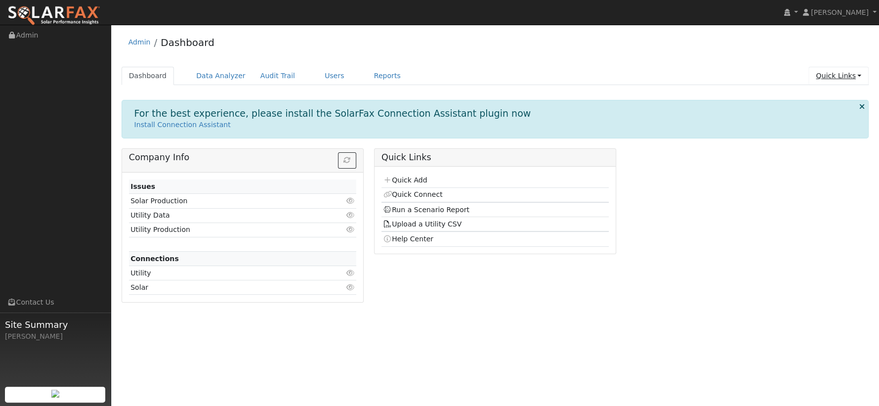
click at [855, 74] on link "Quick Links" at bounding box center [839, 76] width 60 height 18
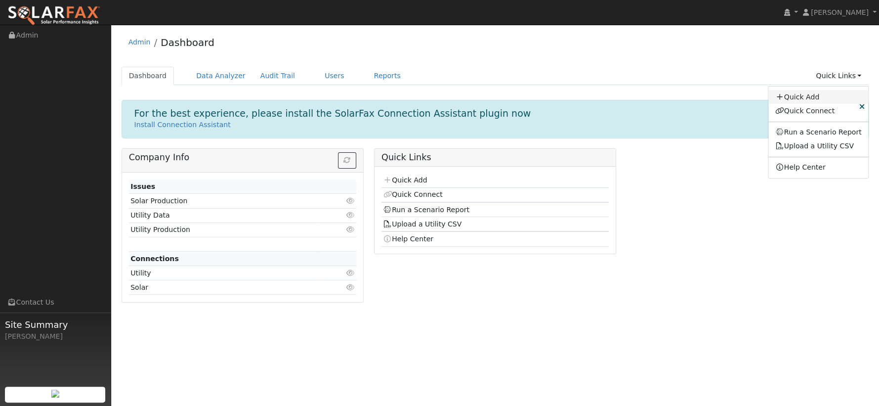
click at [825, 97] on link "Quick Add" at bounding box center [819, 97] width 100 height 14
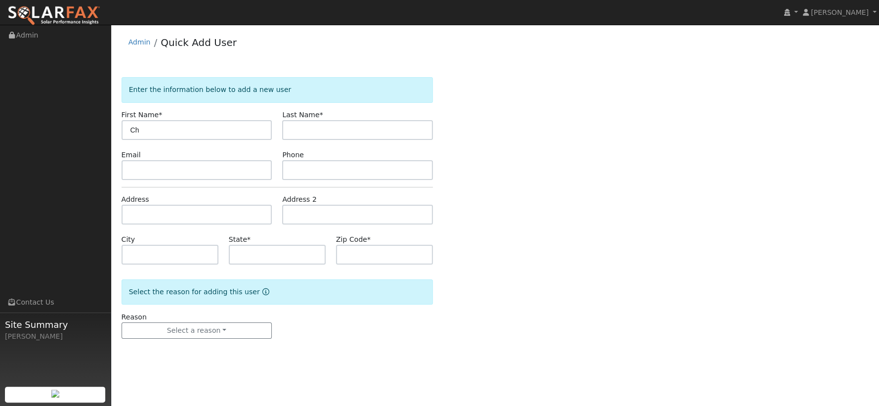
type input "C"
type input "[PERSON_NAME]"
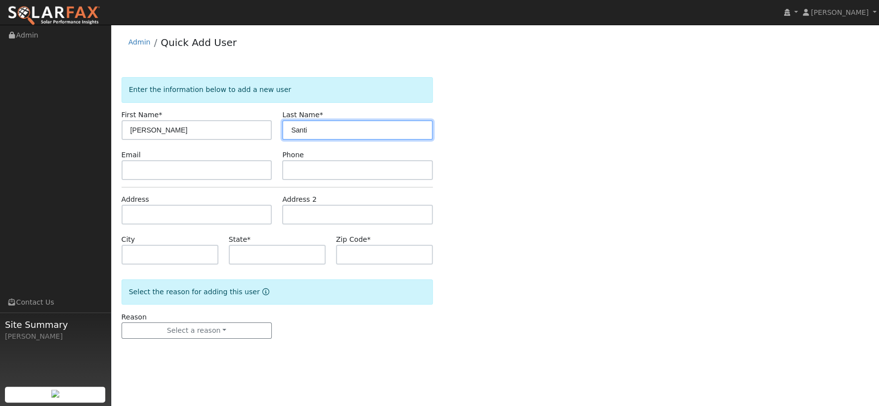
type input "Santi"
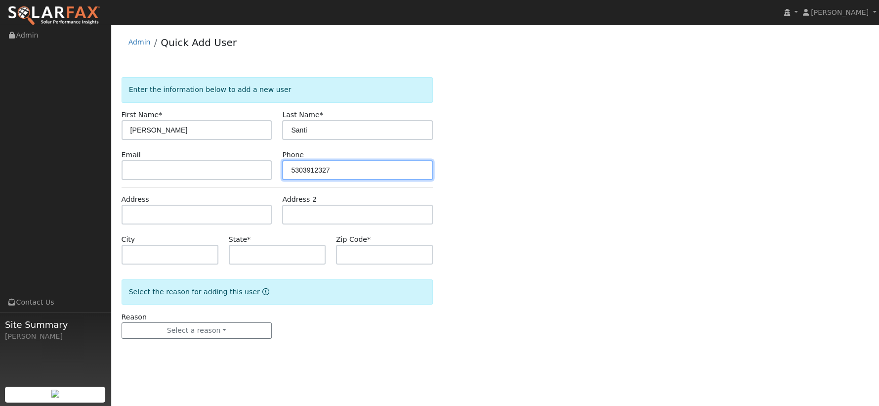
click at [309, 167] on input "5303912327" at bounding box center [357, 170] width 151 height 20
type input "5303912327"
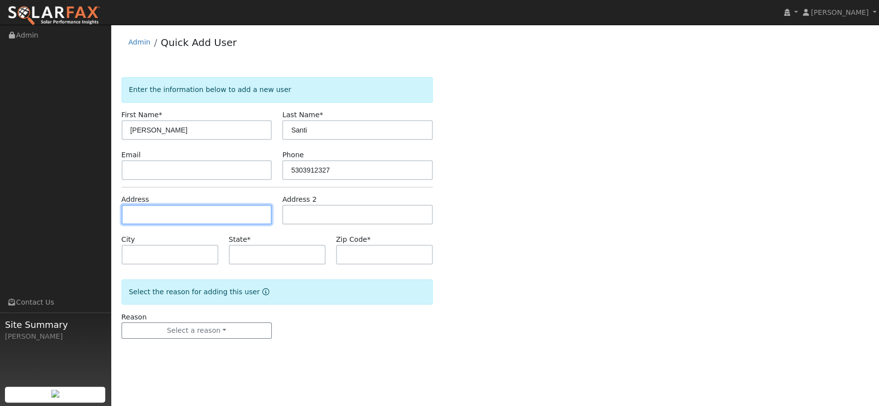
click at [223, 215] on input "text" at bounding box center [197, 215] width 151 height 20
type input "2543 North Shingle Road"
type input "Shingle Springs"
type input "CA"
type input "95682"
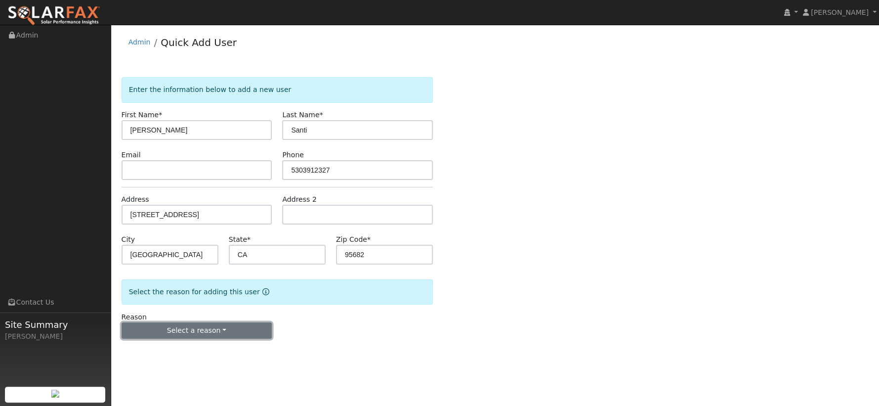
click at [212, 334] on button "Select a reason" at bounding box center [197, 330] width 151 height 17
click at [196, 348] on link "New lead" at bounding box center [176, 351] width 109 height 14
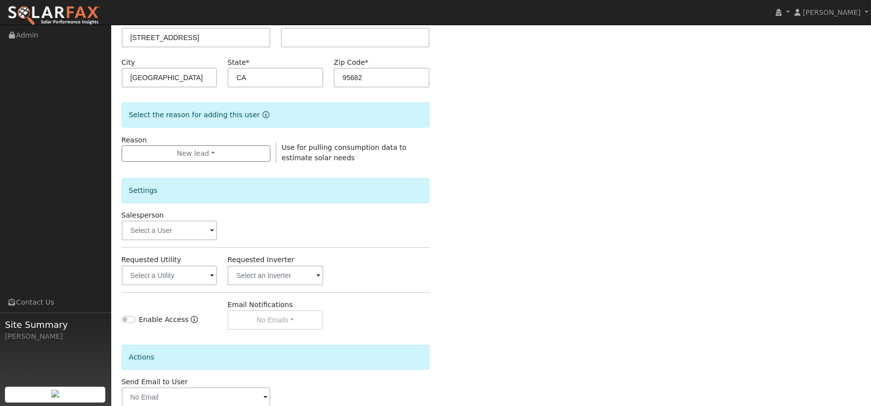
scroll to position [233, 0]
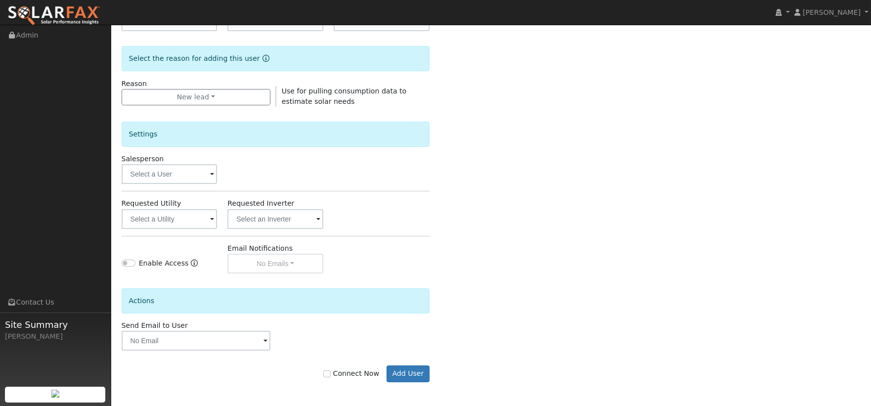
click at [371, 371] on label "Connect Now" at bounding box center [350, 373] width 55 height 10
click at [330, 371] on input "Connect Now" at bounding box center [326, 373] width 7 height 7
checkbox input "true"
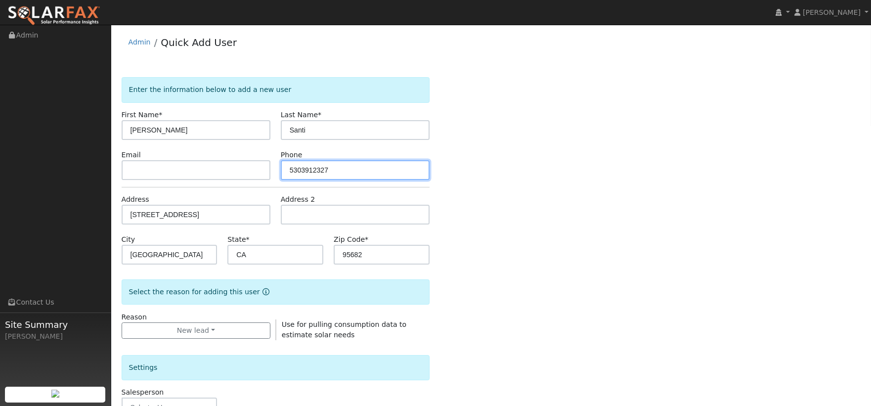
click at [304, 170] on input "5303912327" at bounding box center [355, 170] width 149 height 20
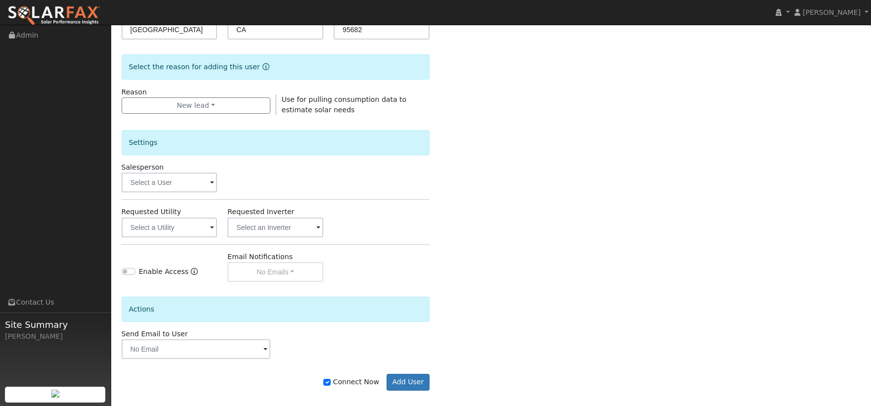
scroll to position [233, 0]
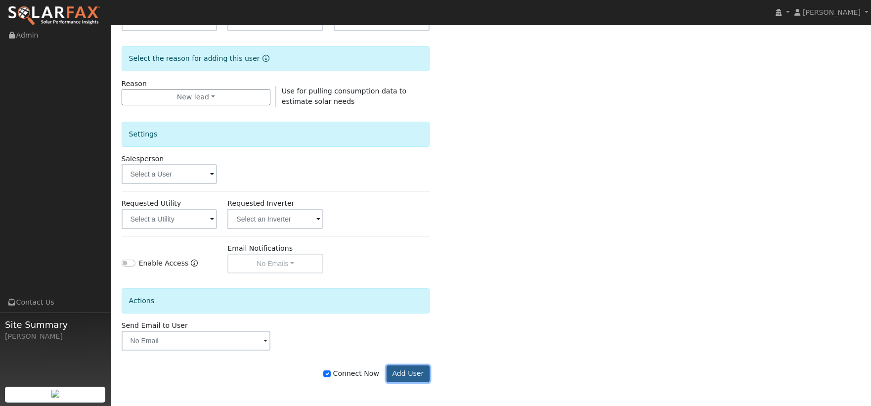
click at [417, 373] on button "Add User" at bounding box center [408, 373] width 43 height 17
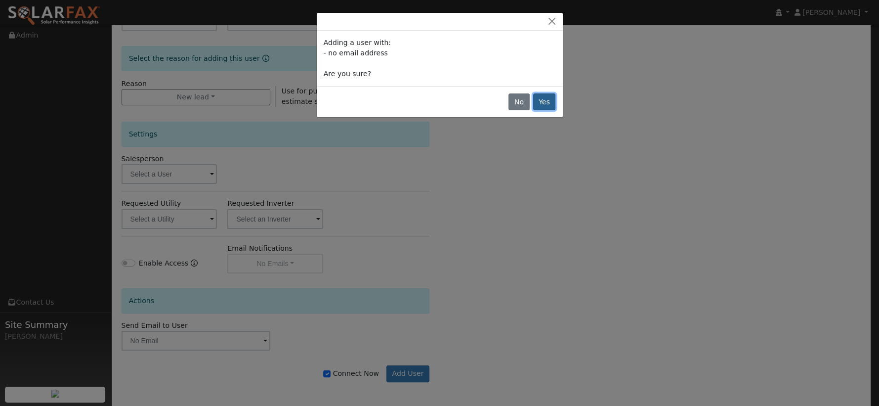
click at [544, 102] on button "Yes" at bounding box center [544, 101] width 23 height 17
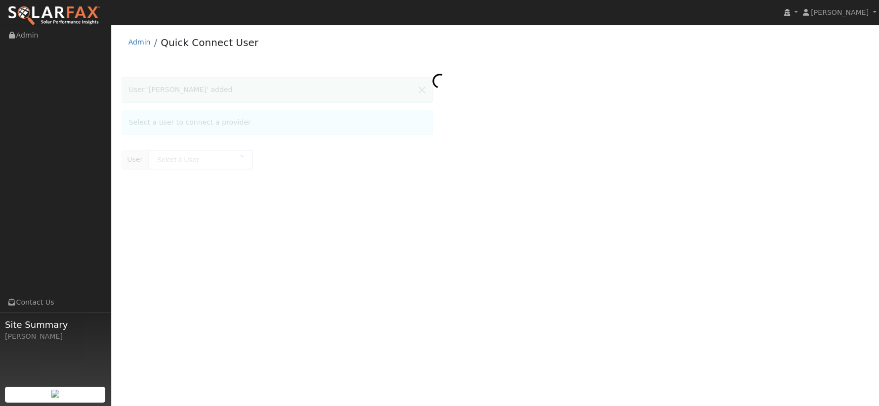
type input "[DEMOGRAPHIC_DATA][PERSON_NAME]"
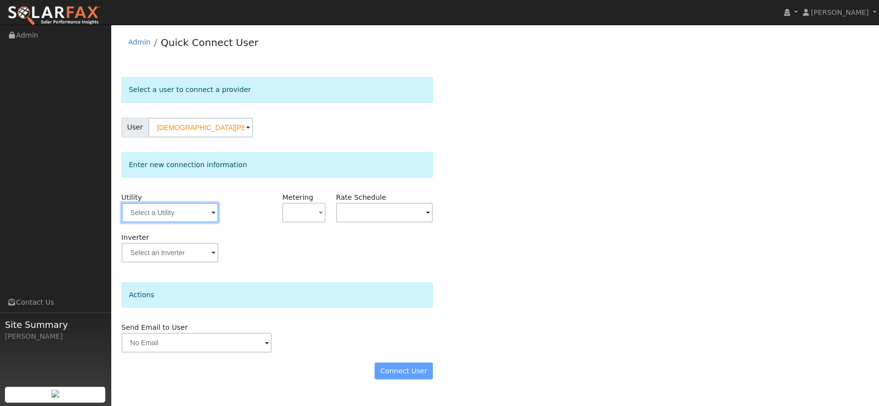
click at [175, 218] on input "text" at bounding box center [170, 213] width 97 height 20
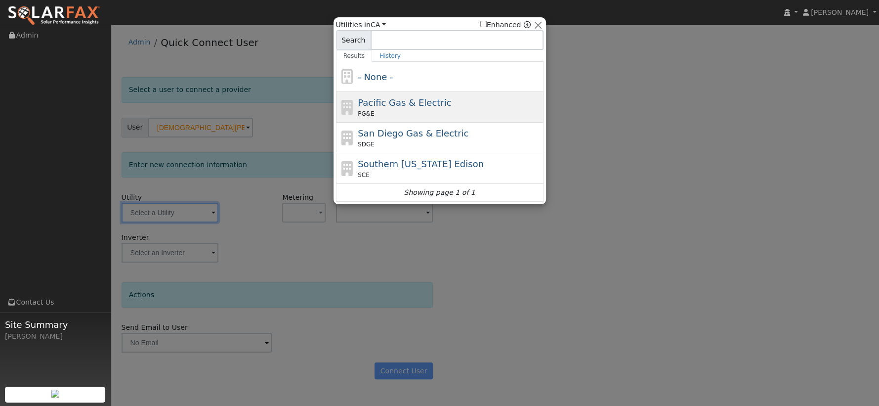
click at [396, 102] on span "Pacific Gas & Electric" at bounding box center [404, 102] width 93 height 10
type input "PG&E"
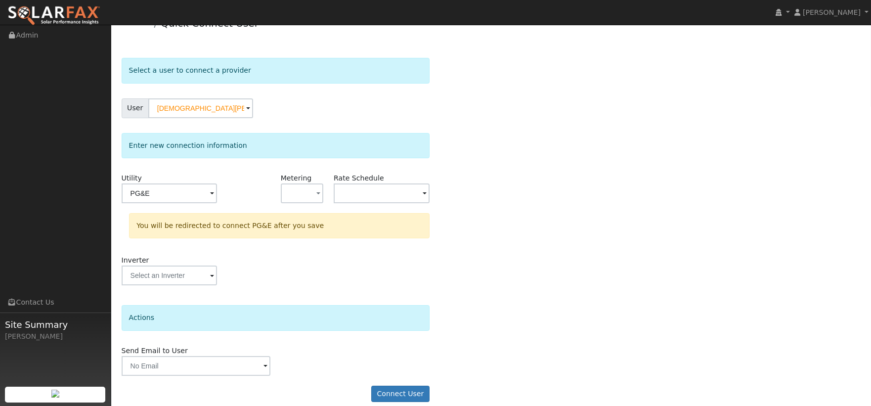
scroll to position [30, 0]
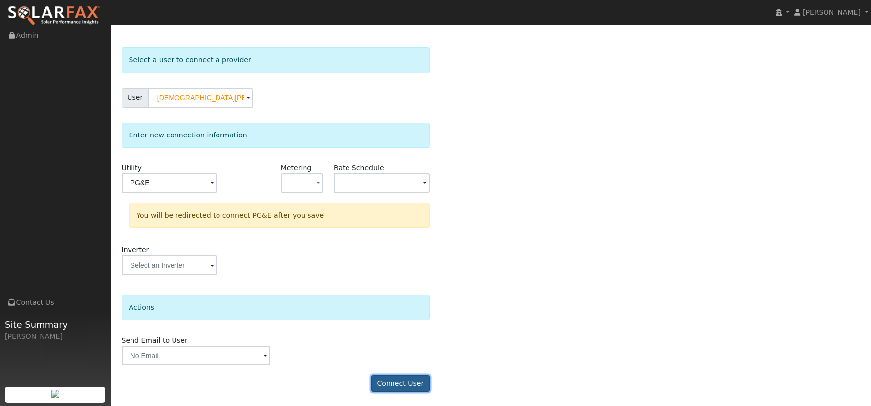
click at [394, 381] on button "Connect User" at bounding box center [400, 383] width 58 height 17
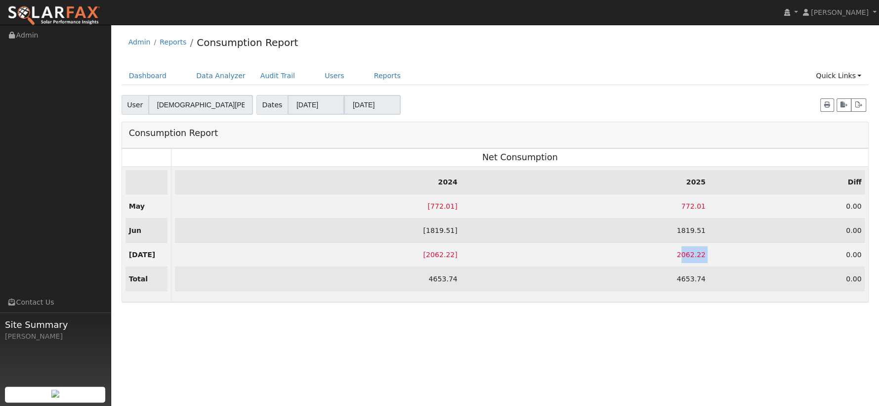
drag, startPoint x: 717, startPoint y: 255, endPoint x: 683, endPoint y: 252, distance: 33.7
click at [683, 252] on tr "[ 2062.22 ] 2062.22 0.00" at bounding box center [520, 254] width 690 height 24
drag, startPoint x: 685, startPoint y: 233, endPoint x: 715, endPoint y: 228, distance: 30.6
click at [715, 228] on tr "[ 1819.51 ] 1819.51 0.00" at bounding box center [520, 230] width 690 height 24
click at [720, 205] on td "0.00" at bounding box center [787, 206] width 156 height 24
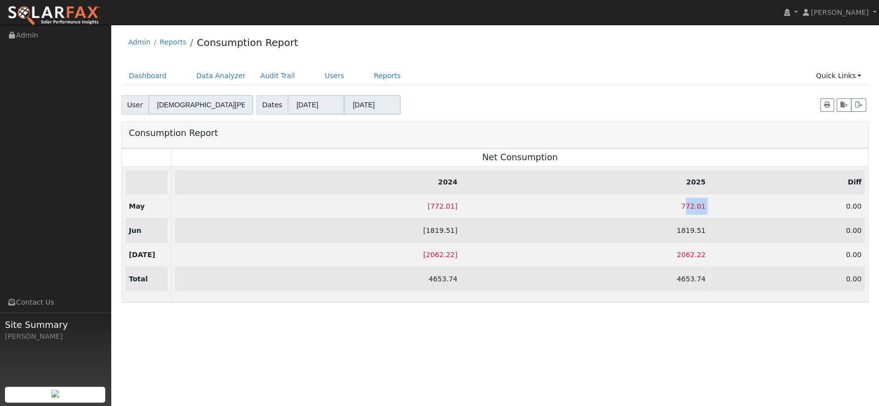
drag, startPoint x: 684, startPoint y: 204, endPoint x: 717, endPoint y: 202, distance: 32.7
click at [717, 202] on tr "[ 772.01 ] 772.01 0.00" at bounding box center [520, 206] width 690 height 24
drag, startPoint x: 687, startPoint y: 230, endPoint x: 711, endPoint y: 229, distance: 24.7
click at [709, 229] on td "1819.51" at bounding box center [585, 230] width 248 height 24
drag, startPoint x: 717, startPoint y: 259, endPoint x: 687, endPoint y: 255, distance: 30.4
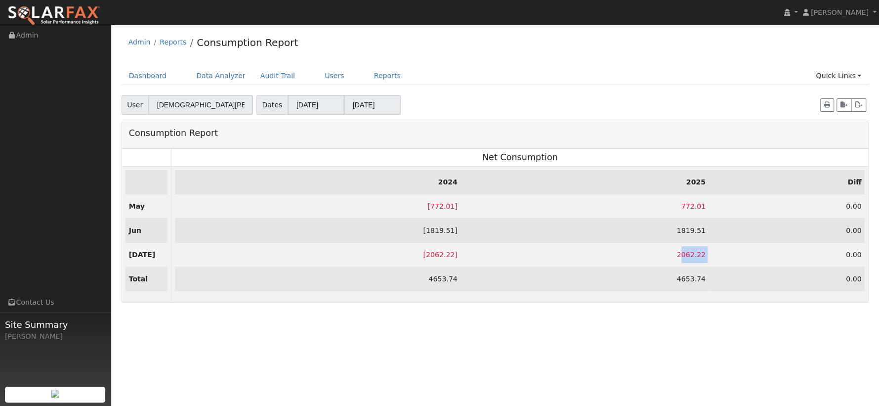
click at [687, 255] on tr "[ 2062.22 ] 2062.22 0.00" at bounding box center [520, 254] width 690 height 24
click at [673, 256] on td "2062.22" at bounding box center [585, 254] width 248 height 24
drag, startPoint x: 683, startPoint y: 280, endPoint x: 746, endPoint y: 275, distance: 63.5
click at [746, 275] on tr "4653.74 4653.74 0.00" at bounding box center [520, 278] width 690 height 24
drag, startPoint x: 681, startPoint y: 253, endPoint x: 711, endPoint y: 257, distance: 30.4
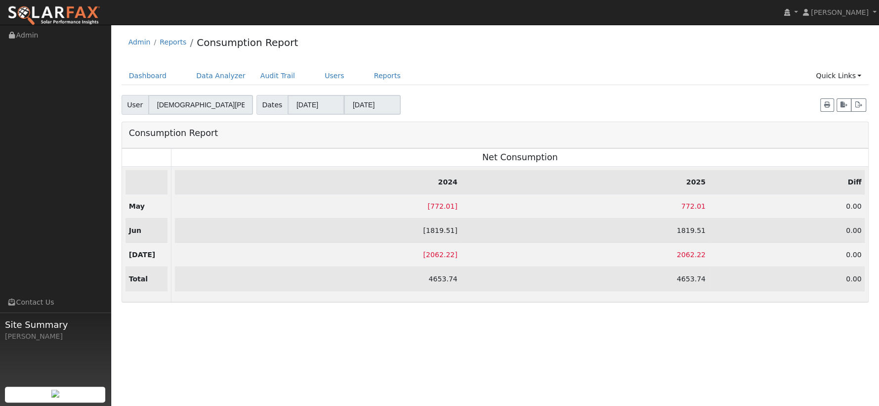
click at [709, 257] on td "2062.22" at bounding box center [585, 254] width 248 height 24
drag, startPoint x: 716, startPoint y: 227, endPoint x: 679, endPoint y: 205, distance: 43.2
click at [679, 205] on tbody "2024 2025 Diff [ 772.01 ] 772.01 0.00 [ 1819.51 ] 1819.51 0.00 [ 2062.22 ] 2062…" at bounding box center [520, 230] width 690 height 121
click at [700, 221] on td "1819.51" at bounding box center [585, 230] width 248 height 24
click at [691, 200] on td "772.01" at bounding box center [585, 206] width 248 height 24
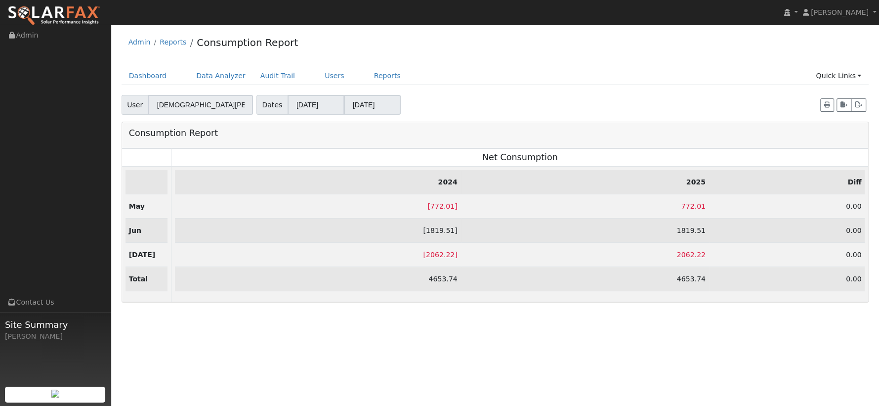
click at [641, 206] on td "772.01" at bounding box center [585, 206] width 248 height 24
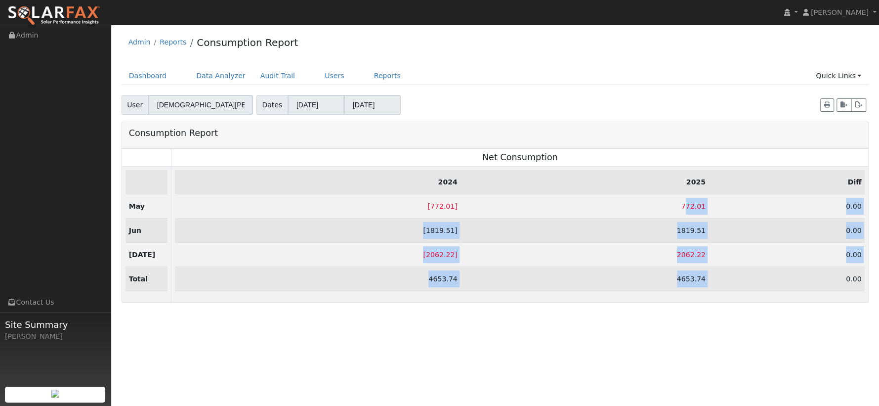
drag, startPoint x: 691, startPoint y: 199, endPoint x: 720, endPoint y: 267, distance: 74.2
click at [720, 267] on tbody "2024 2025 Diff [ 772.01 ] 772.01 0.00 [ 1819.51 ] 1819.51 0.00 [ 2062.22 ] 2062…" at bounding box center [520, 230] width 690 height 121
click at [723, 277] on td "0.00" at bounding box center [787, 278] width 156 height 24
drag, startPoint x: 714, startPoint y: 254, endPoint x: 690, endPoint y: 207, distance: 53.1
click at [690, 207] on tbody "2024 2025 Diff [ 772.01 ] 772.01 0.00 [ 1819.51 ] 1819.51 0.00 [ 2062.22 ] 2062…" at bounding box center [520, 230] width 690 height 121
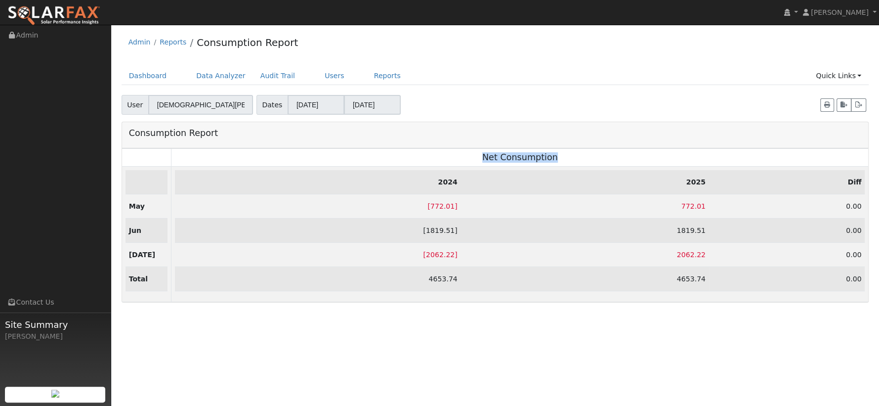
drag, startPoint x: 485, startPoint y: 154, endPoint x: 573, endPoint y: 148, distance: 88.7
click at [573, 148] on th "Net Consumption" at bounding box center [521, 157] width 698 height 18
click at [590, 161] on h3 "Net Consumption" at bounding box center [520, 157] width 690 height 10
click at [573, 157] on h3 "Net Consumption" at bounding box center [520, 157] width 690 height 10
drag, startPoint x: 673, startPoint y: 202, endPoint x: 795, endPoint y: 208, distance: 121.7
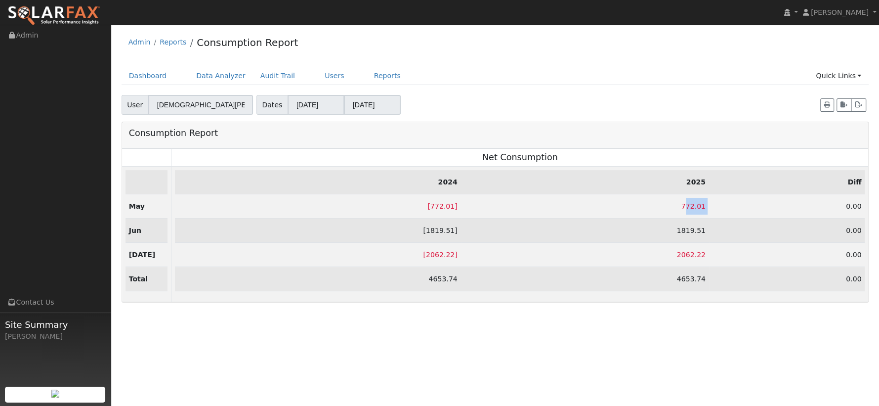
click at [796, 208] on tr "[ 772.01 ] 772.01 0.00" at bounding box center [520, 206] width 690 height 24
click at [795, 207] on td "0.00" at bounding box center [787, 206] width 156 height 24
click at [690, 199] on td "772.01" at bounding box center [585, 206] width 248 height 24
drag, startPoint x: 694, startPoint y: 204, endPoint x: 727, endPoint y: 203, distance: 33.6
click at [727, 203] on tr "[ 772.01 ] 772.01 0.00" at bounding box center [520, 206] width 690 height 24
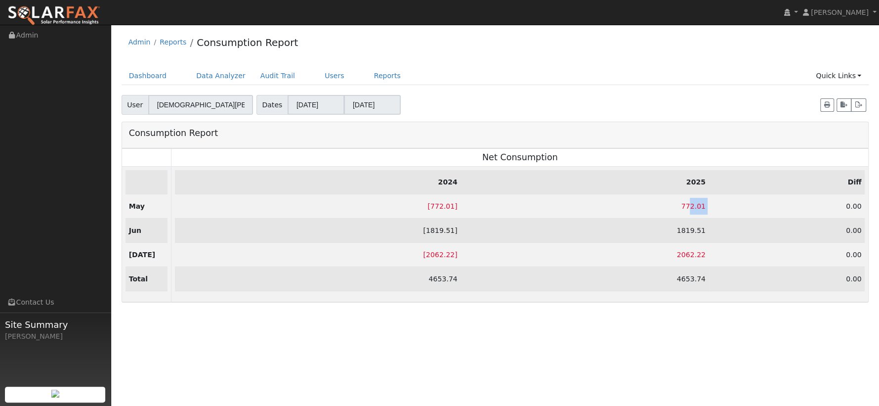
click at [728, 203] on td "0.00" at bounding box center [787, 206] width 156 height 24
